Goal: Task Accomplishment & Management: Manage account settings

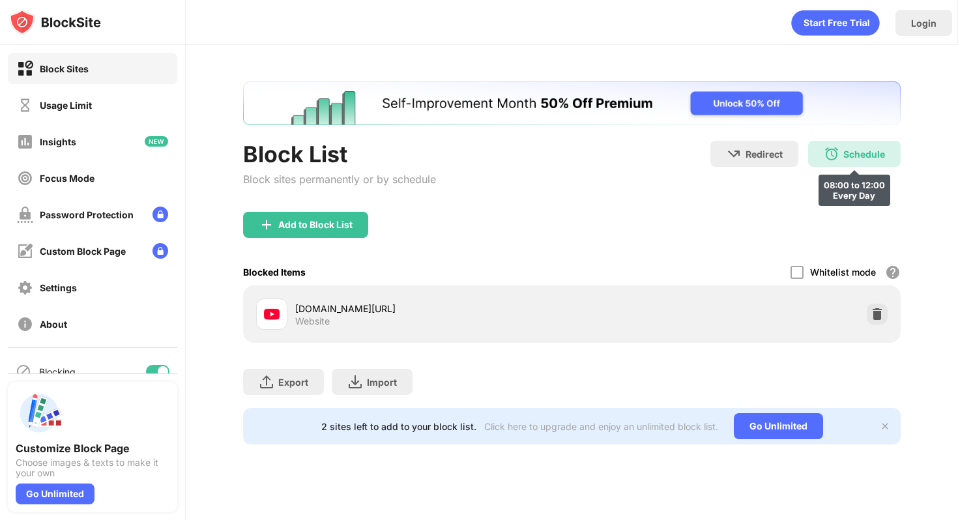
click at [821, 141] on div "Schedule 08:00 to 12:00 Every Day" at bounding box center [854, 154] width 93 height 26
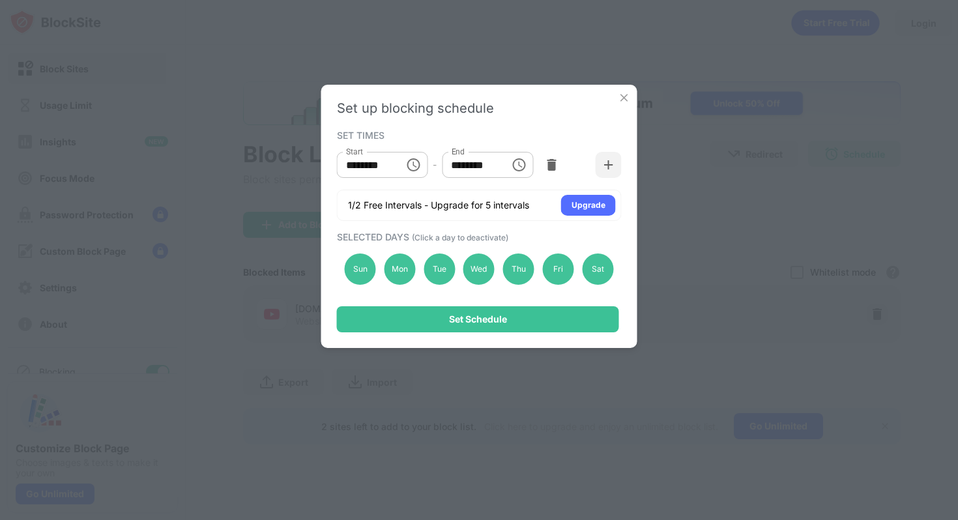
click at [493, 163] on input "********" at bounding box center [471, 165] width 59 height 26
type input "********"
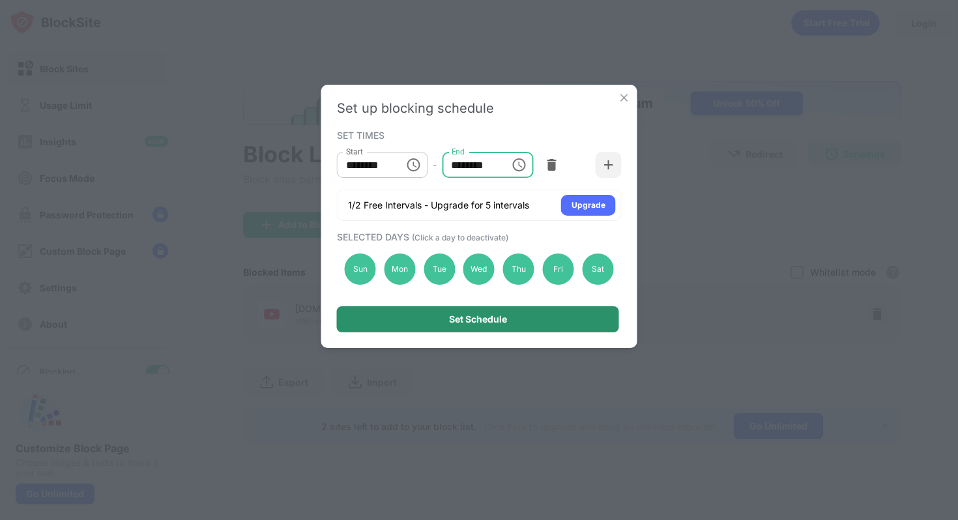
click at [541, 323] on div "Set Schedule" at bounding box center [478, 319] width 282 height 26
